Goal: Task Accomplishment & Management: Manage account settings

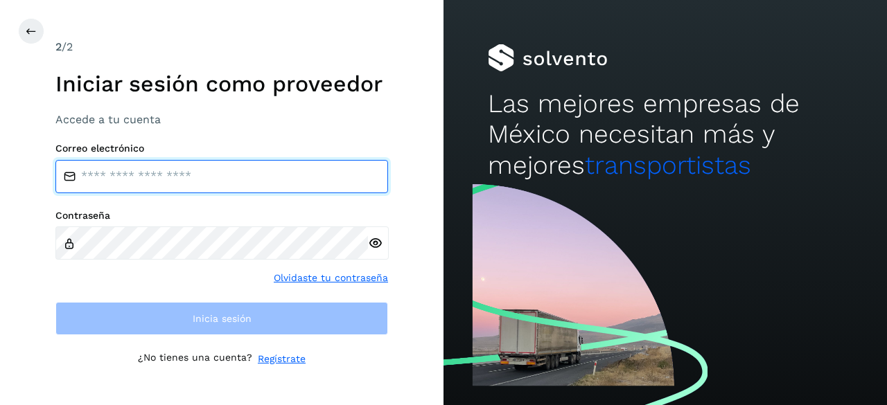
click at [90, 182] on input "email" at bounding box center [221, 176] width 333 height 33
type input "**********"
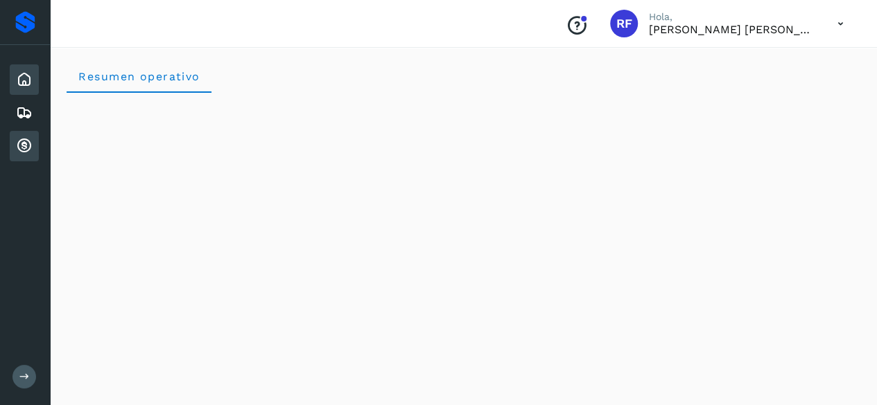
click at [28, 146] on icon at bounding box center [24, 146] width 17 height 17
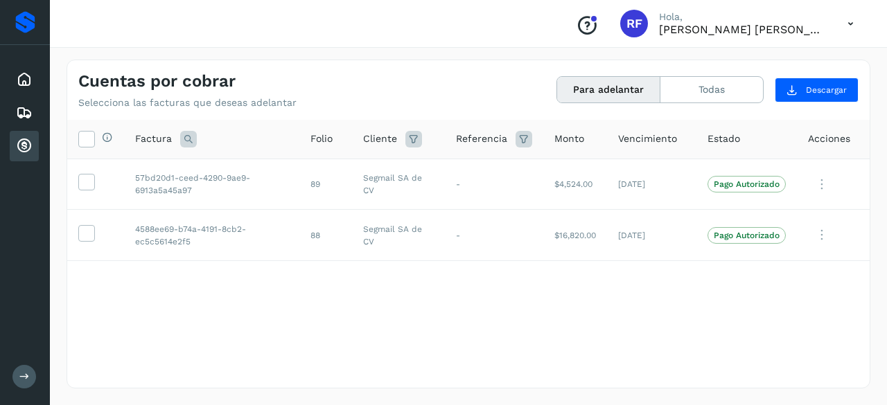
click at [847, 26] on icon at bounding box center [851, 24] width 28 height 28
click at [299, 291] on div at bounding box center [443, 202] width 887 height 405
click at [79, 180] on icon at bounding box center [86, 181] width 15 height 15
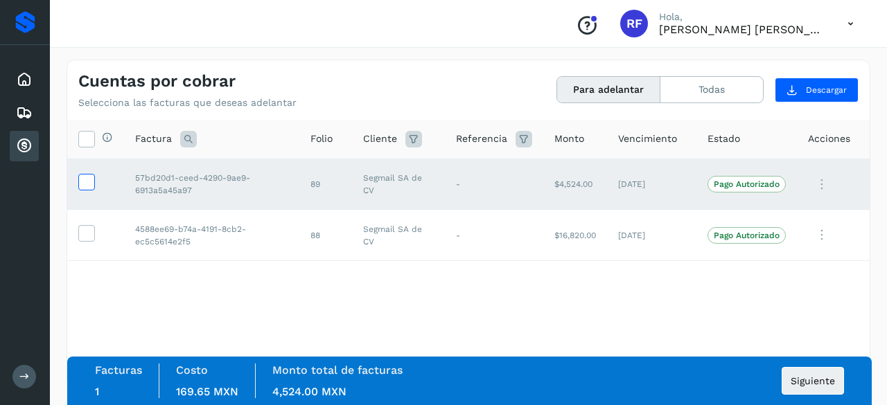
click at [79, 180] on icon at bounding box center [86, 181] width 15 height 15
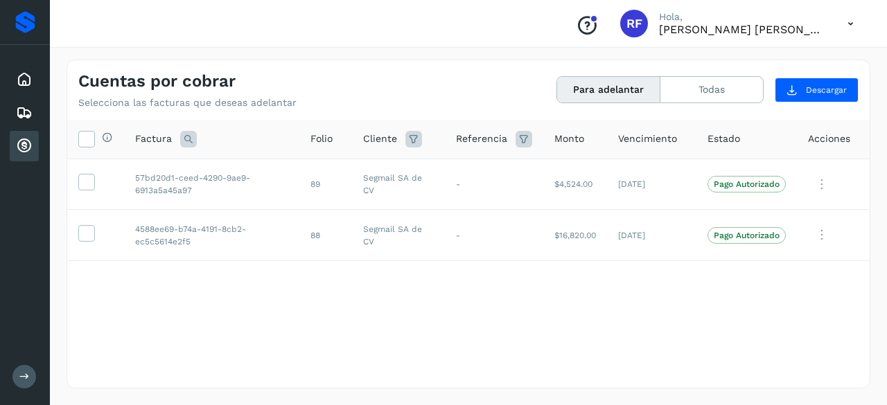
click at [853, 26] on icon at bounding box center [851, 24] width 28 height 28
click at [755, 62] on div "Cerrar sesión" at bounding box center [781, 62] width 165 height 26
